Goal: Transaction & Acquisition: Purchase product/service

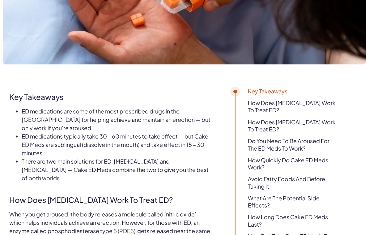
scroll to position [173, 0]
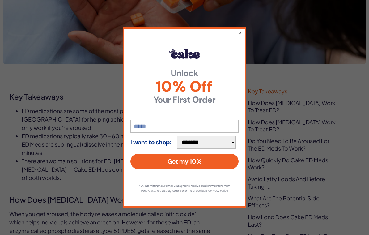
click at [241, 41] on div "**********" at bounding box center [185, 117] width 124 height 180
click at [239, 36] on button "×" at bounding box center [240, 32] width 4 height 7
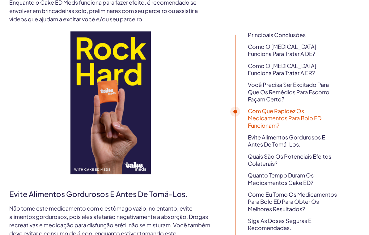
scroll to position [666, 0]
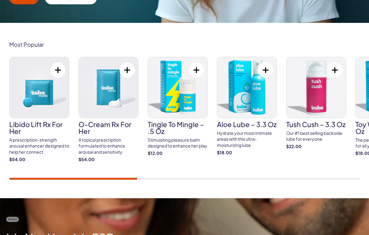
scroll to position [201, 0]
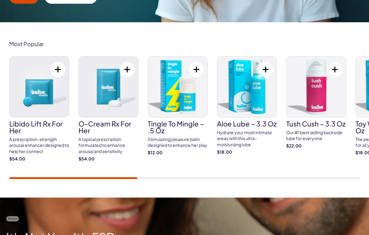
click at [23, 123] on h3 "Libido Lift Rx For Her" at bounding box center [39, 127] width 60 height 14
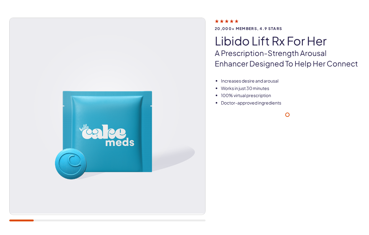
scroll to position [32, 0]
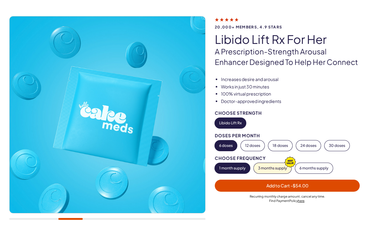
click at [228, 119] on button "Libido Lift Rx" at bounding box center [230, 123] width 31 height 11
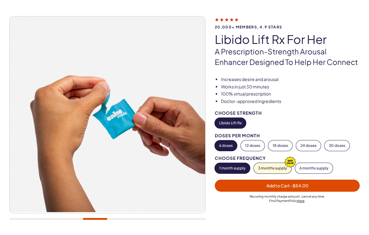
click at [233, 123] on button "Libido Lift Rx" at bounding box center [230, 123] width 31 height 11
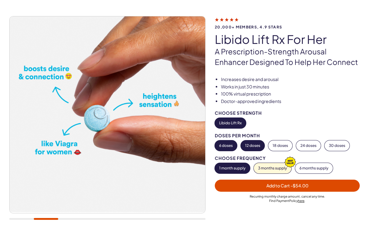
click at [250, 146] on button "12 doses" at bounding box center [253, 145] width 24 height 11
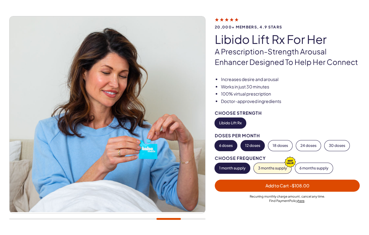
click at [225, 143] on button "6 doses" at bounding box center [226, 145] width 22 height 11
